Goal: Information Seeking & Learning: Learn about a topic

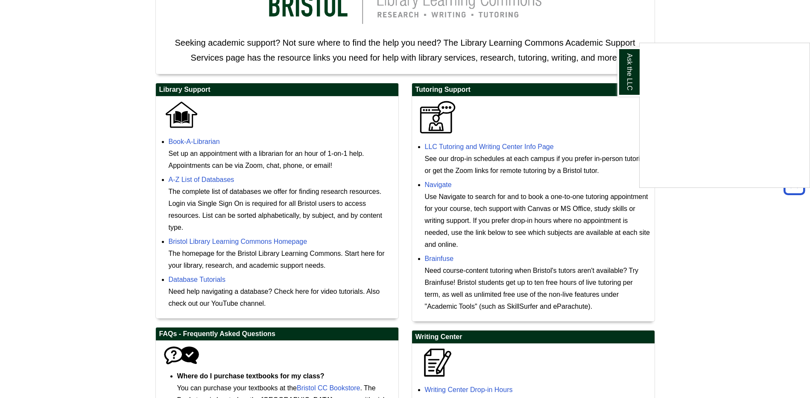
scroll to position [214, 0]
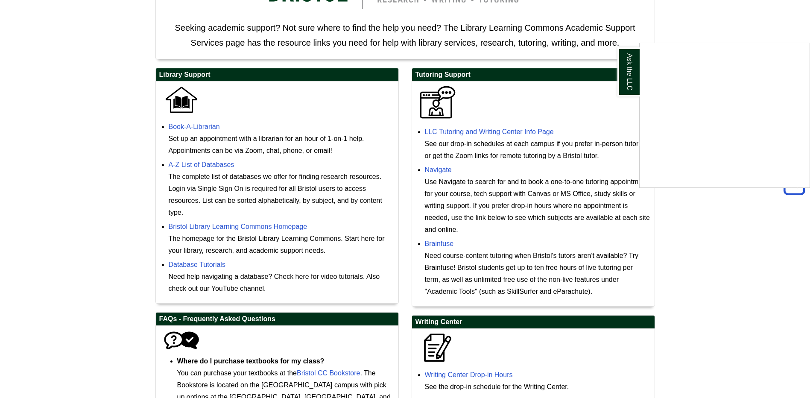
click at [205, 264] on div "Ask the LLC" at bounding box center [405, 199] width 810 height 398
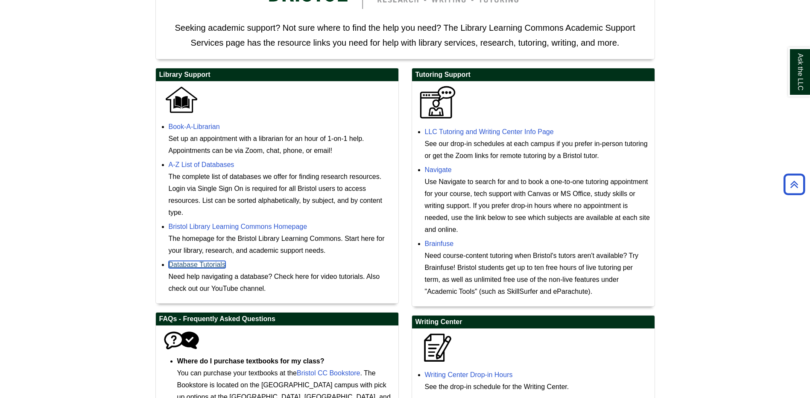
click at [205, 264] on link "Database Tutorials" at bounding box center [197, 264] width 57 height 7
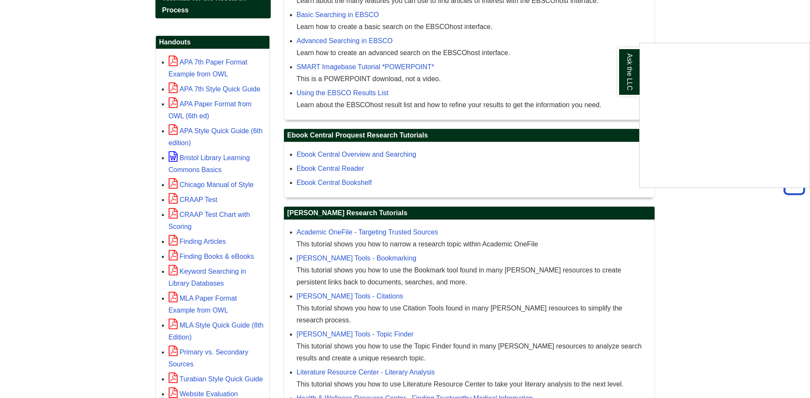
scroll to position [355, 0]
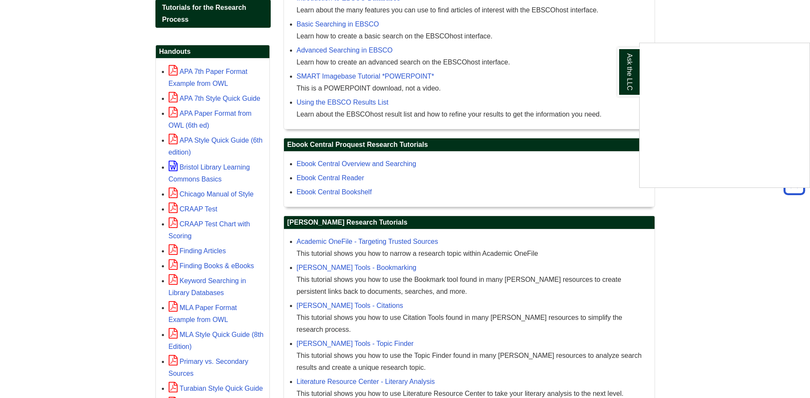
click at [204, 154] on div "Ask the LLC" at bounding box center [405, 199] width 810 height 398
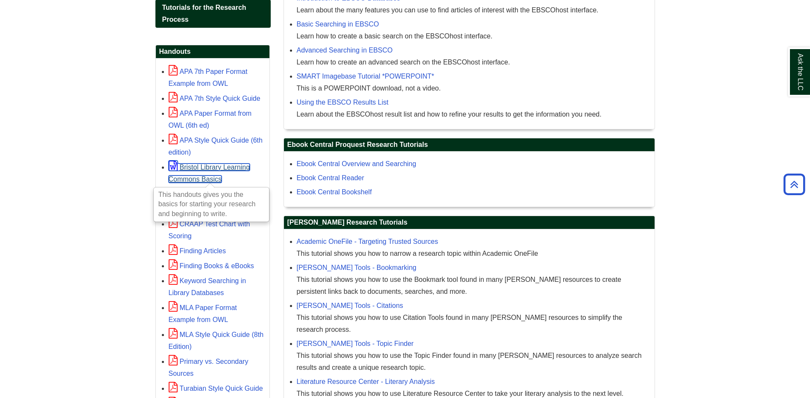
click at [204, 164] on link "Bristol Library Learning Commons Basics" at bounding box center [210, 173] width 82 height 19
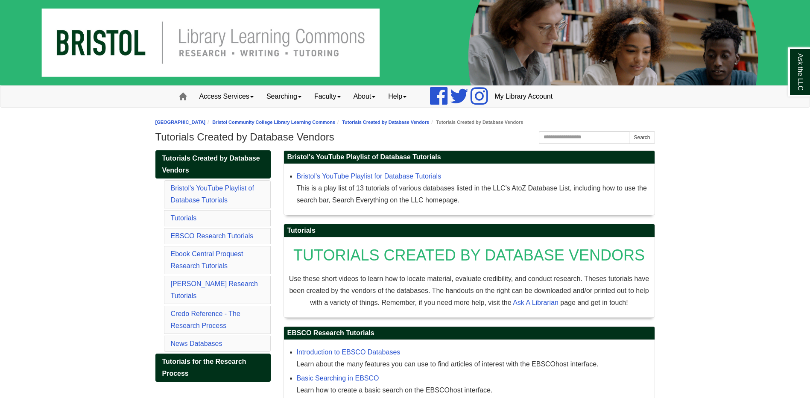
scroll to position [0, 0]
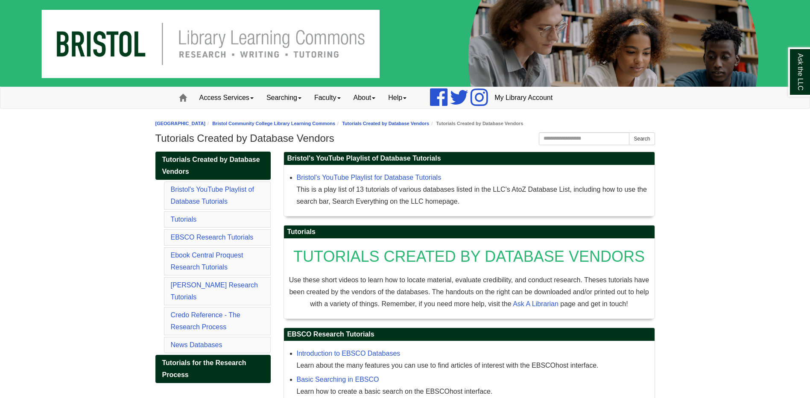
click at [254, 97] on span at bounding box center [251, 98] width 3 height 2
click at [303, 99] on link "Searching" at bounding box center [284, 97] width 48 height 21
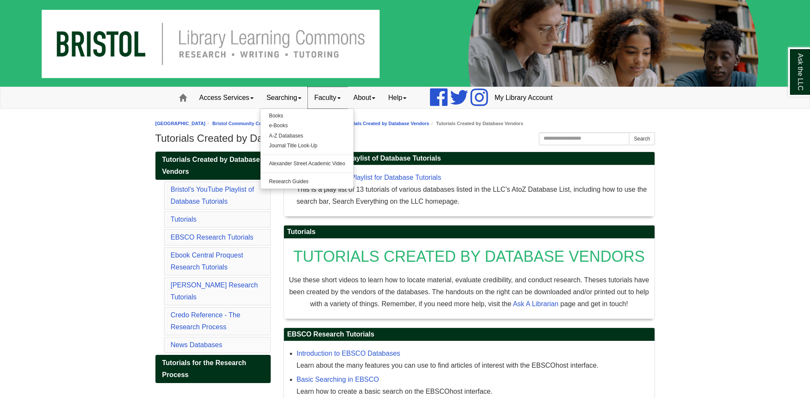
click at [346, 97] on link "Faculty" at bounding box center [327, 97] width 39 height 21
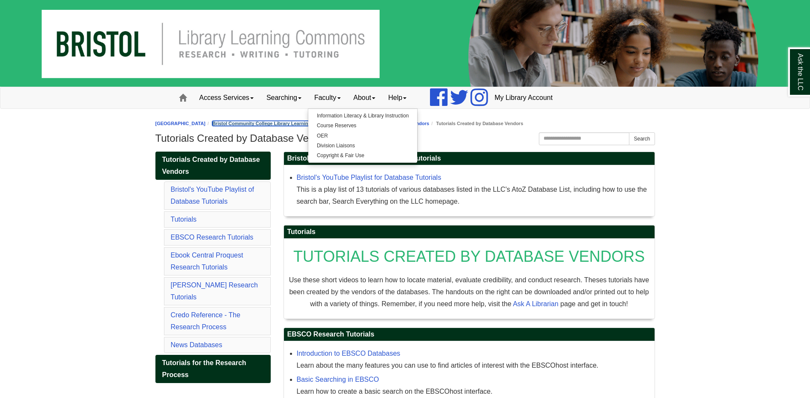
click at [261, 123] on link "Bristol Community College Library Learning Commons" at bounding box center [273, 123] width 123 height 5
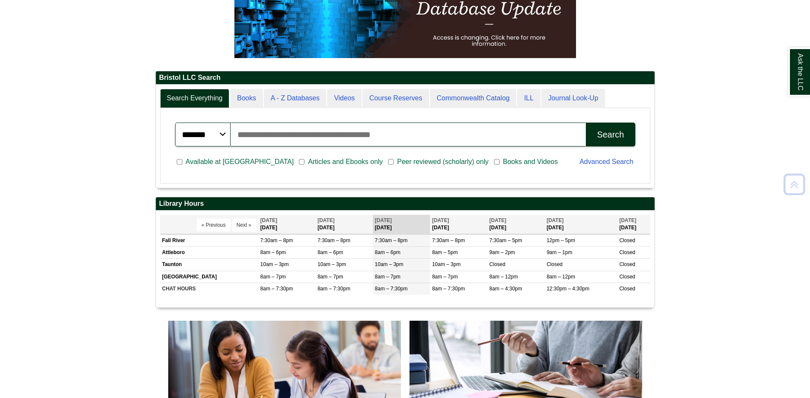
scroll to position [171, 0]
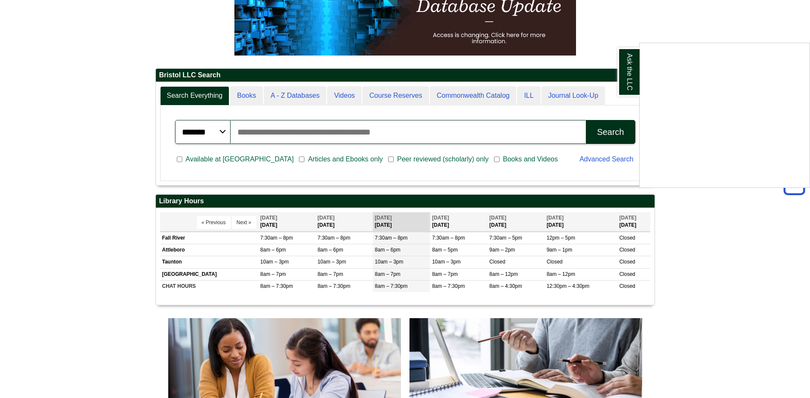
click at [338, 159] on div "Ask the LLC" at bounding box center [405, 199] width 810 height 398
click at [410, 135] on input "Search articles, books, journals & more" at bounding box center [409, 132] width 356 height 24
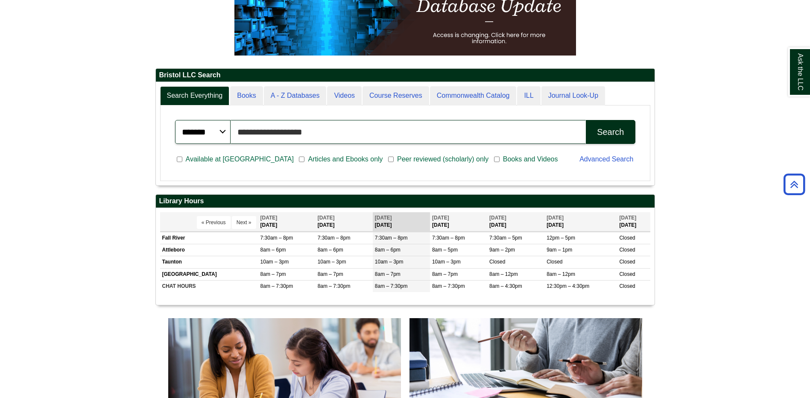
type input "**********"
click at [620, 137] on button "Search" at bounding box center [610, 132] width 49 height 24
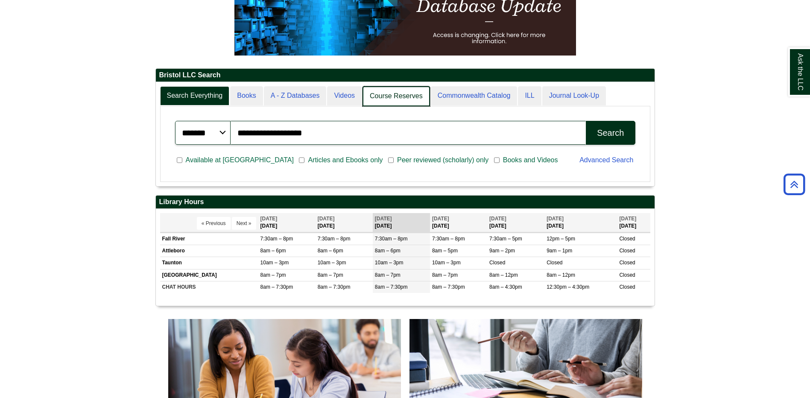
scroll to position [104, 499]
click at [404, 92] on link "Course Reserves" at bounding box center [396, 96] width 67 height 20
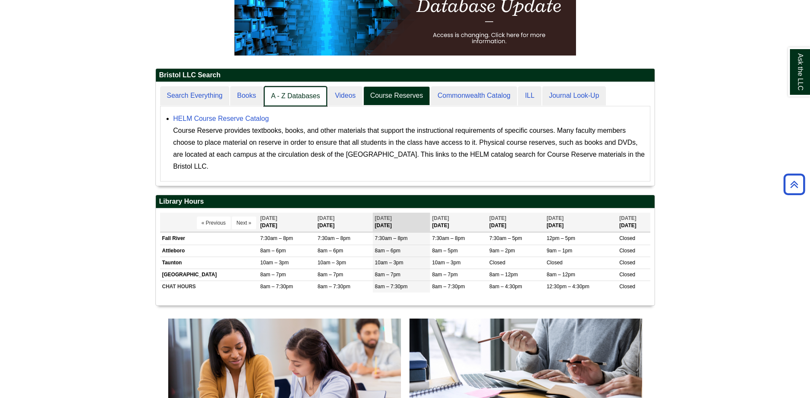
click at [310, 96] on link "A - Z Databases" at bounding box center [296, 96] width 64 height 20
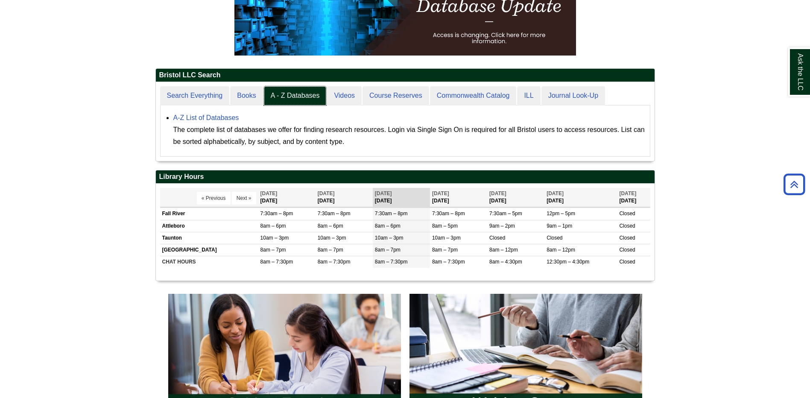
scroll to position [79, 499]
click at [216, 116] on link "A-Z List of Databases" at bounding box center [206, 117] width 66 height 7
